Goal: Task Accomplishment & Management: Manage account settings

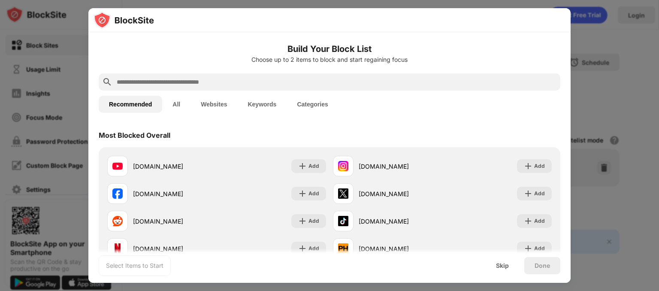
scroll to position [71, 0]
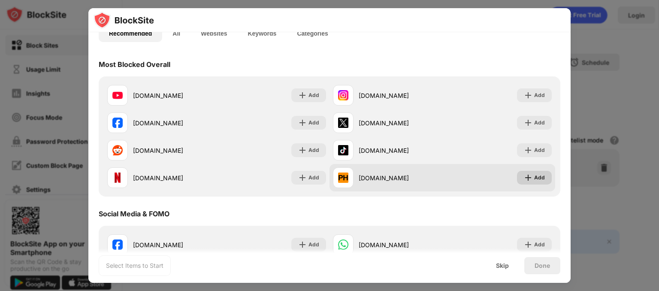
click at [528, 182] on div "Add" at bounding box center [534, 178] width 35 height 14
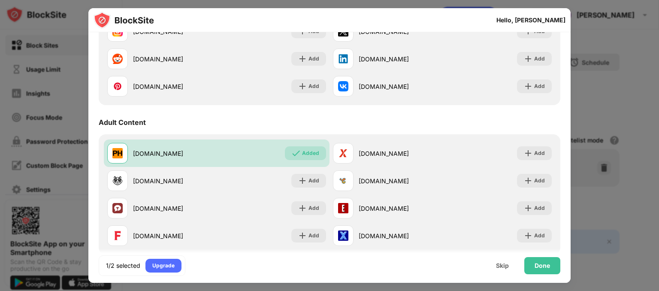
scroll to position [313, 0]
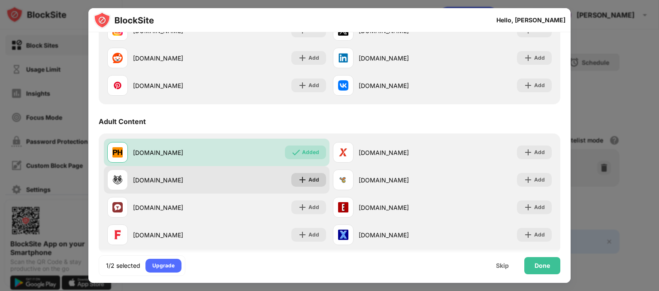
click at [312, 180] on div "Add" at bounding box center [314, 180] width 11 height 9
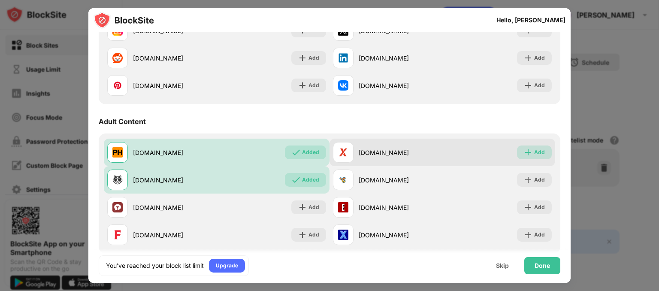
click at [526, 150] on img at bounding box center [528, 152] width 9 height 9
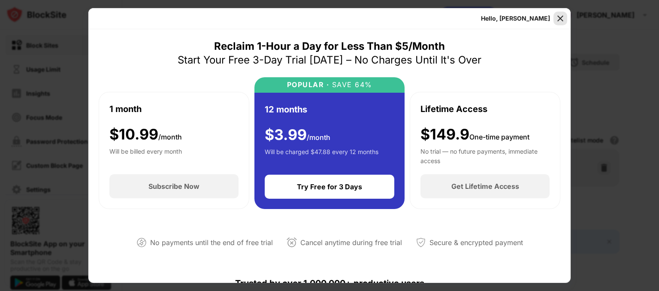
click at [562, 19] on img at bounding box center [560, 18] width 9 height 9
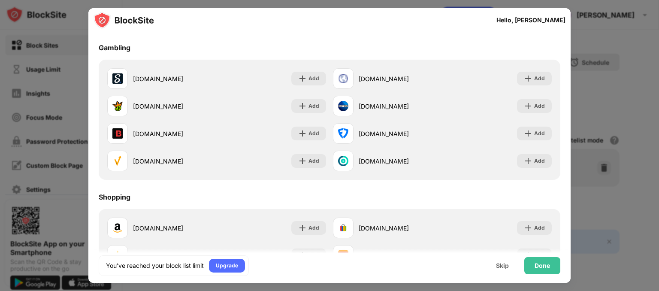
scroll to position [835, 0]
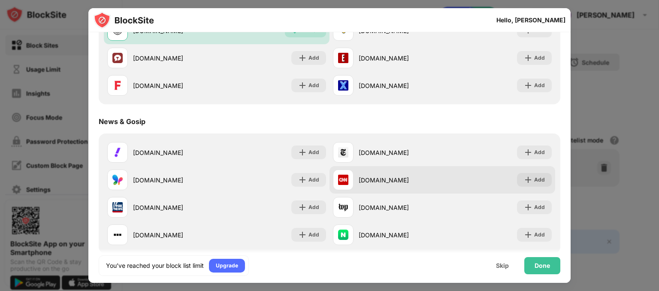
click at [495, 194] on div "cnn.com Add" at bounding box center [443, 179] width 226 height 27
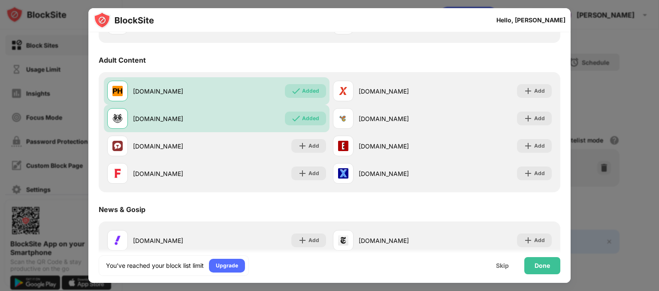
scroll to position [371, 0]
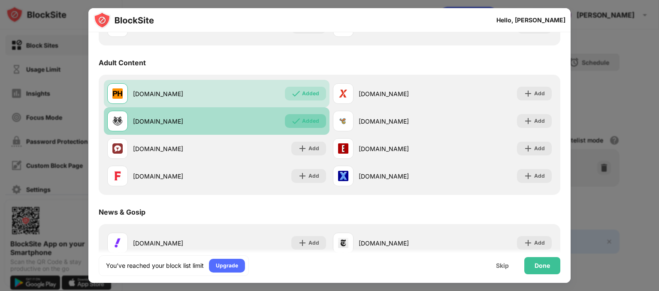
click at [302, 121] on div "Added" at bounding box center [310, 121] width 17 height 9
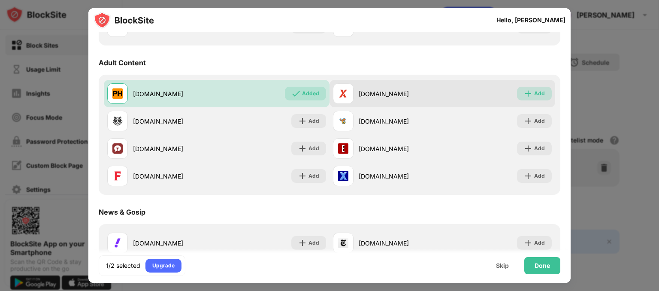
click at [535, 96] on div "Add" at bounding box center [540, 93] width 11 height 9
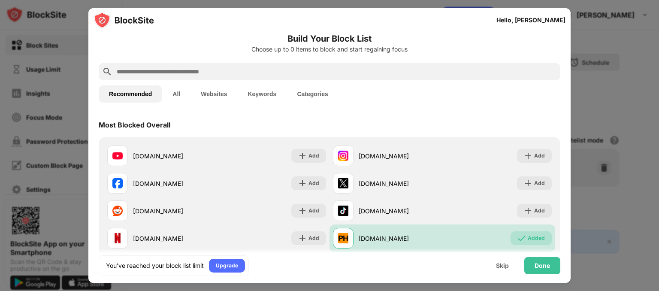
scroll to position [9, 0]
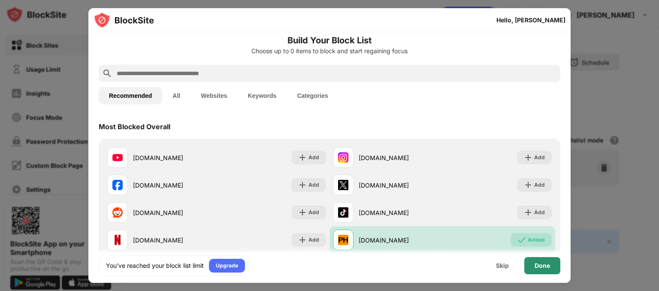
click at [537, 265] on div "Done" at bounding box center [542, 265] width 15 height 7
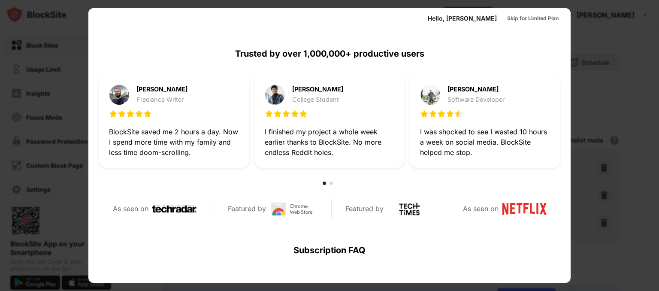
scroll to position [0, 0]
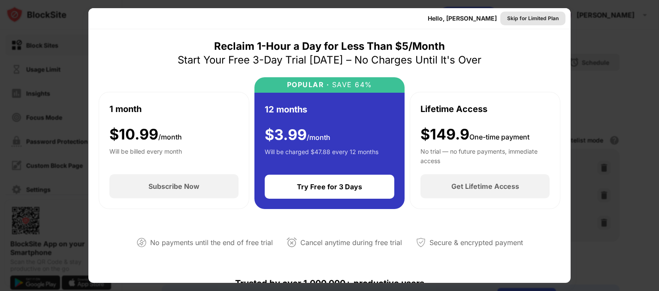
click at [520, 16] on div "Skip for Limited Plan" at bounding box center [533, 18] width 52 height 9
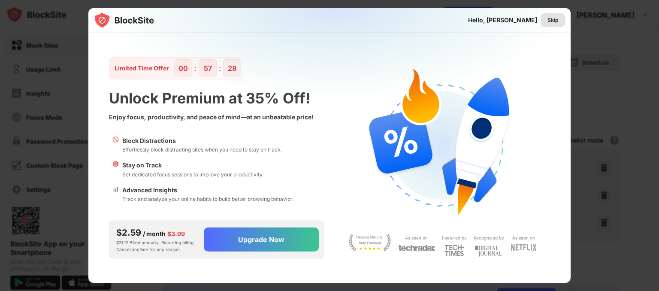
click at [556, 17] on div "Skip" at bounding box center [553, 20] width 11 height 9
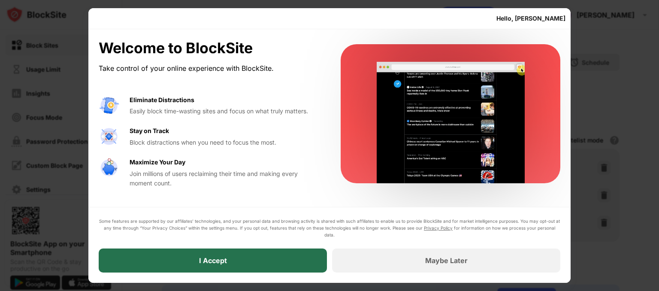
click at [221, 257] on div "I Accept" at bounding box center [213, 260] width 28 height 9
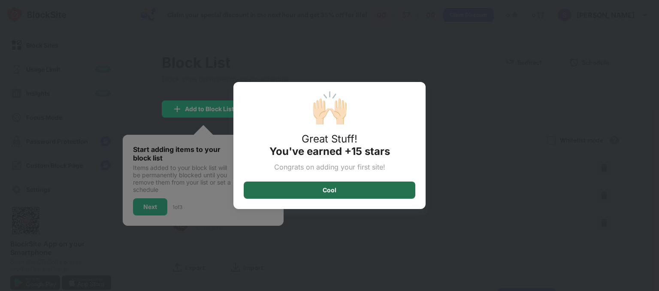
click at [303, 184] on div "Cool" at bounding box center [330, 190] width 172 height 17
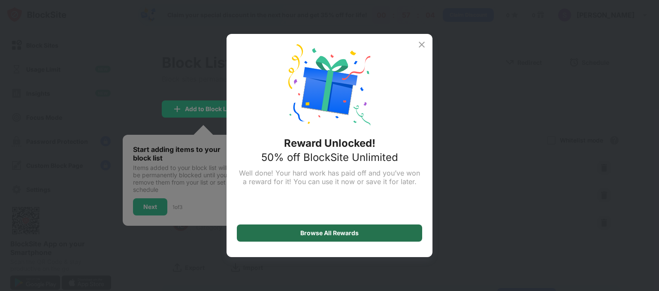
click at [323, 230] on div "Browse All Rewards" at bounding box center [330, 233] width 58 height 7
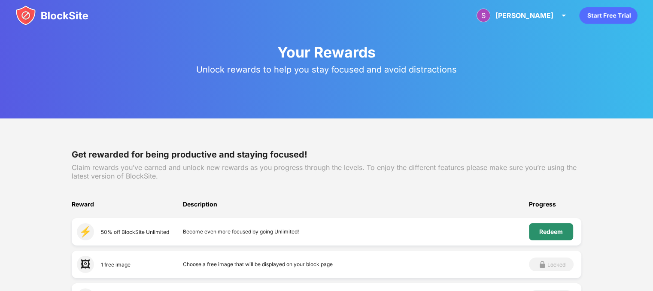
click at [559, 229] on div "Redeem" at bounding box center [551, 231] width 24 height 7
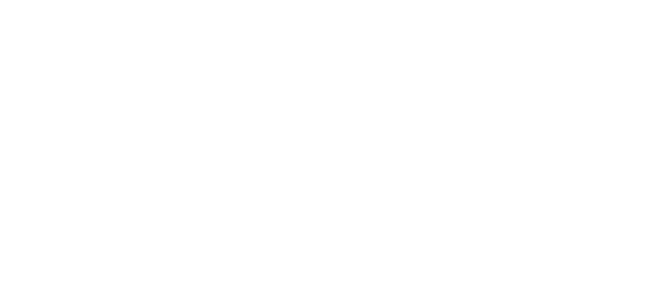
click at [307, 3] on html at bounding box center [329, 1] width 659 height 3
